Goal: Information Seeking & Learning: Find specific fact

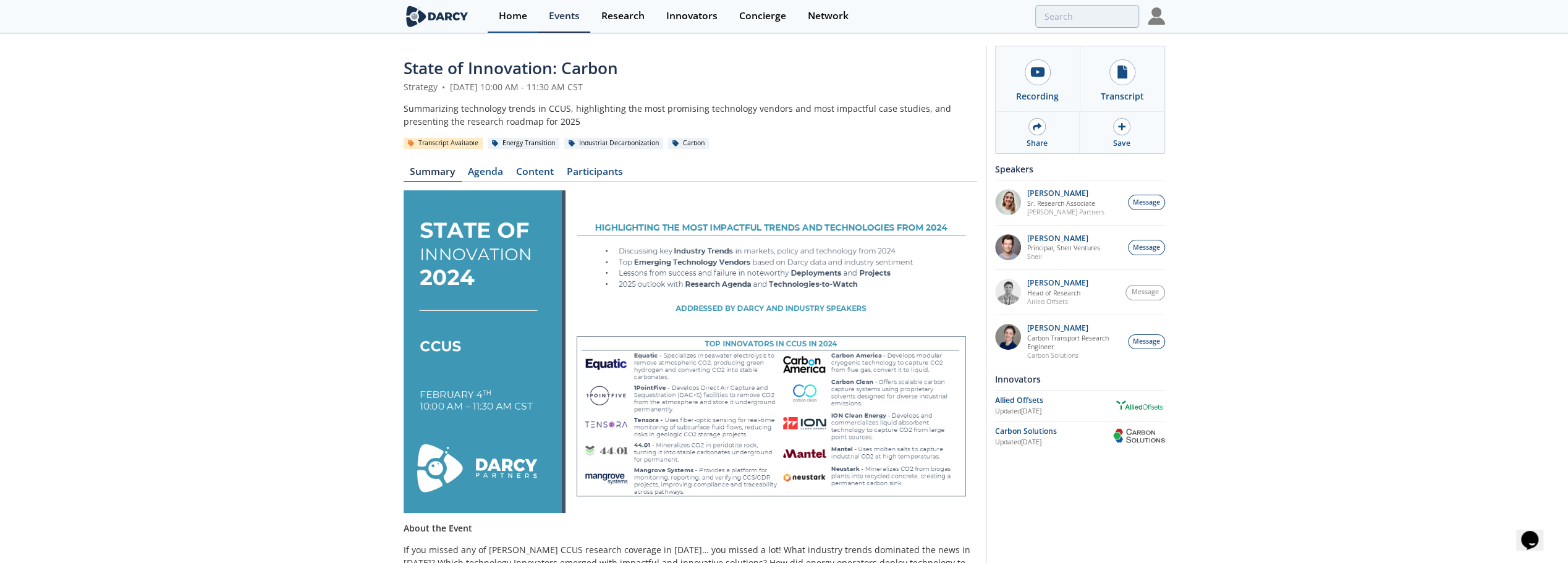
click at [516, 18] on div "Home" at bounding box center [513, 15] width 29 height 10
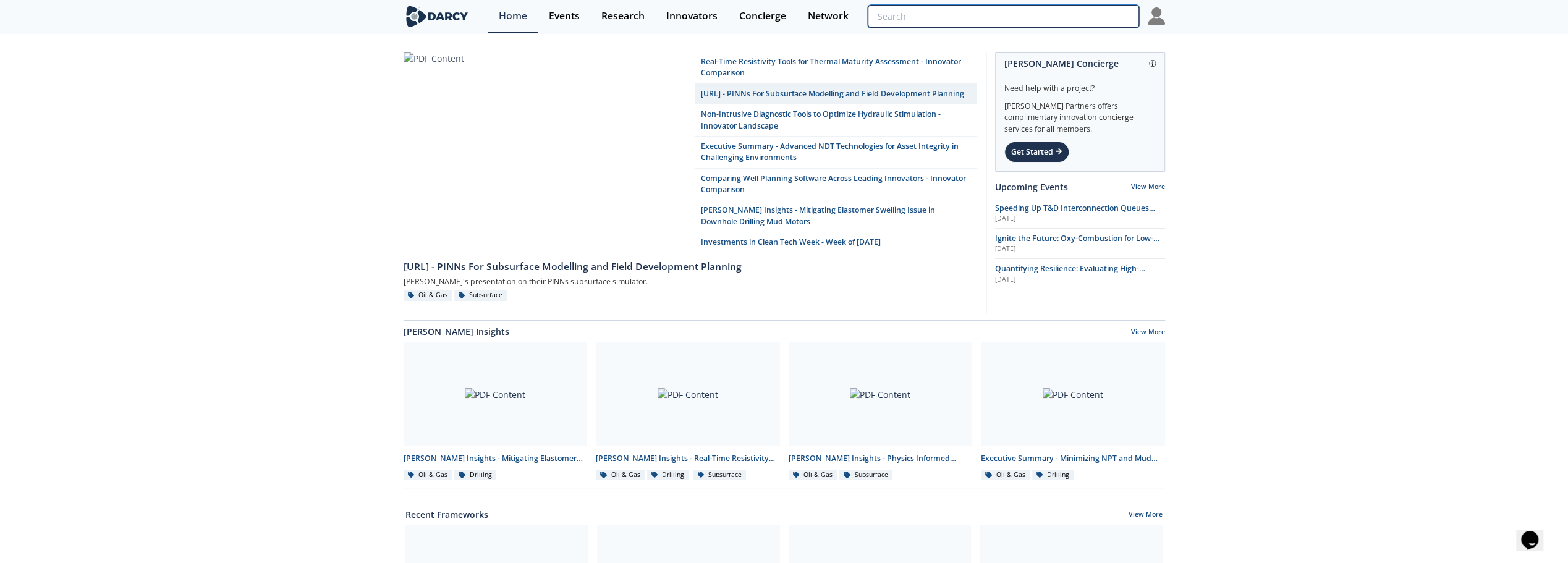
click at [1089, 10] on input "search" at bounding box center [1003, 16] width 271 height 23
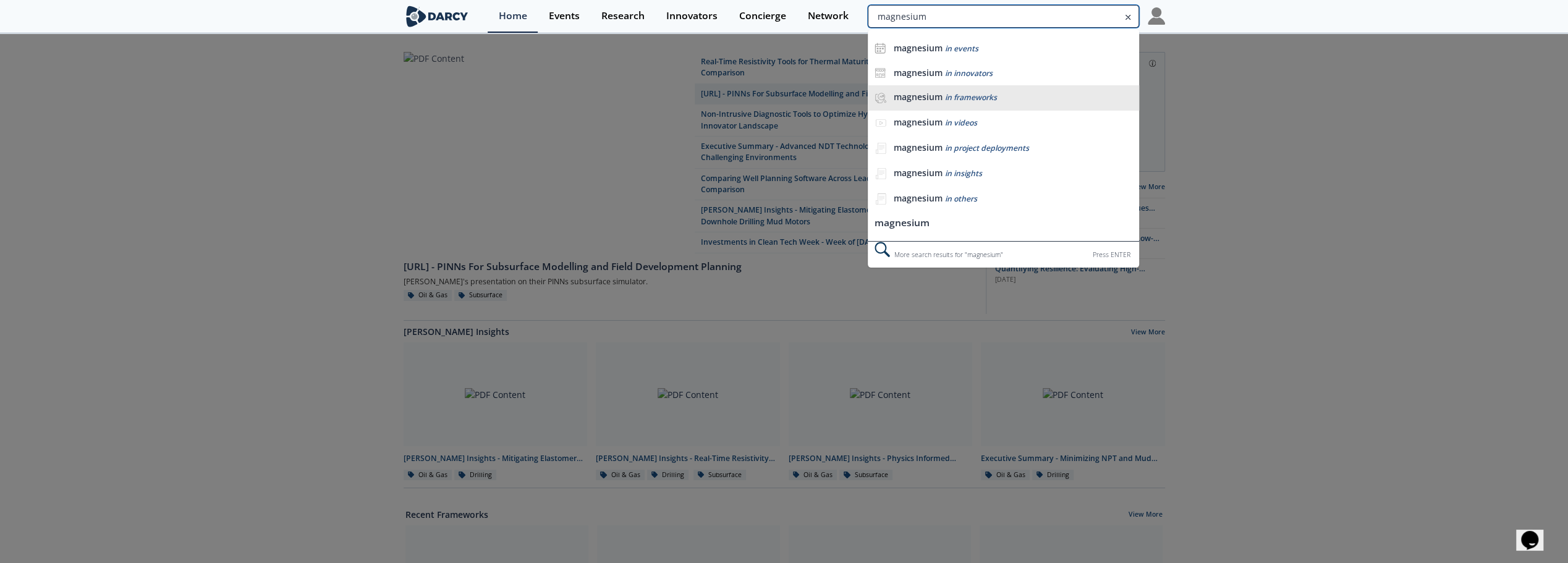
type input "magnesium"
click at [983, 99] on span "in frameworks" at bounding box center [970, 97] width 52 height 10
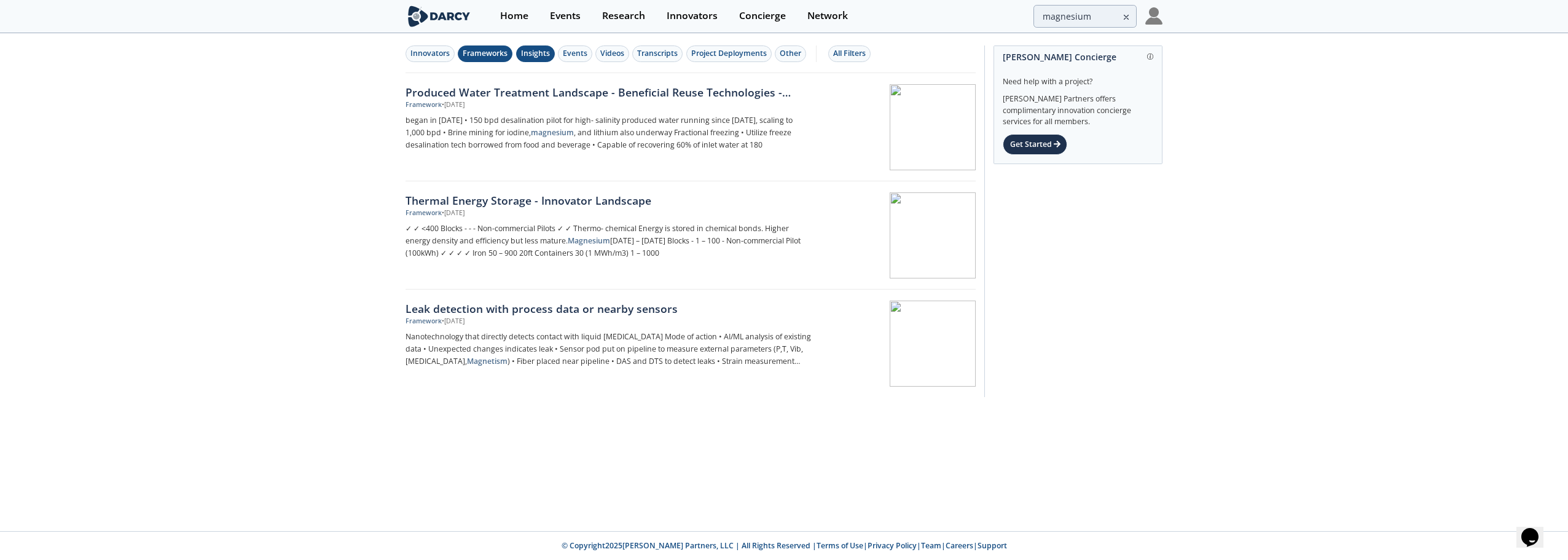
click at [535, 50] on div "Insights" at bounding box center [536, 53] width 29 height 11
